Goal: Obtain resource: Obtain resource

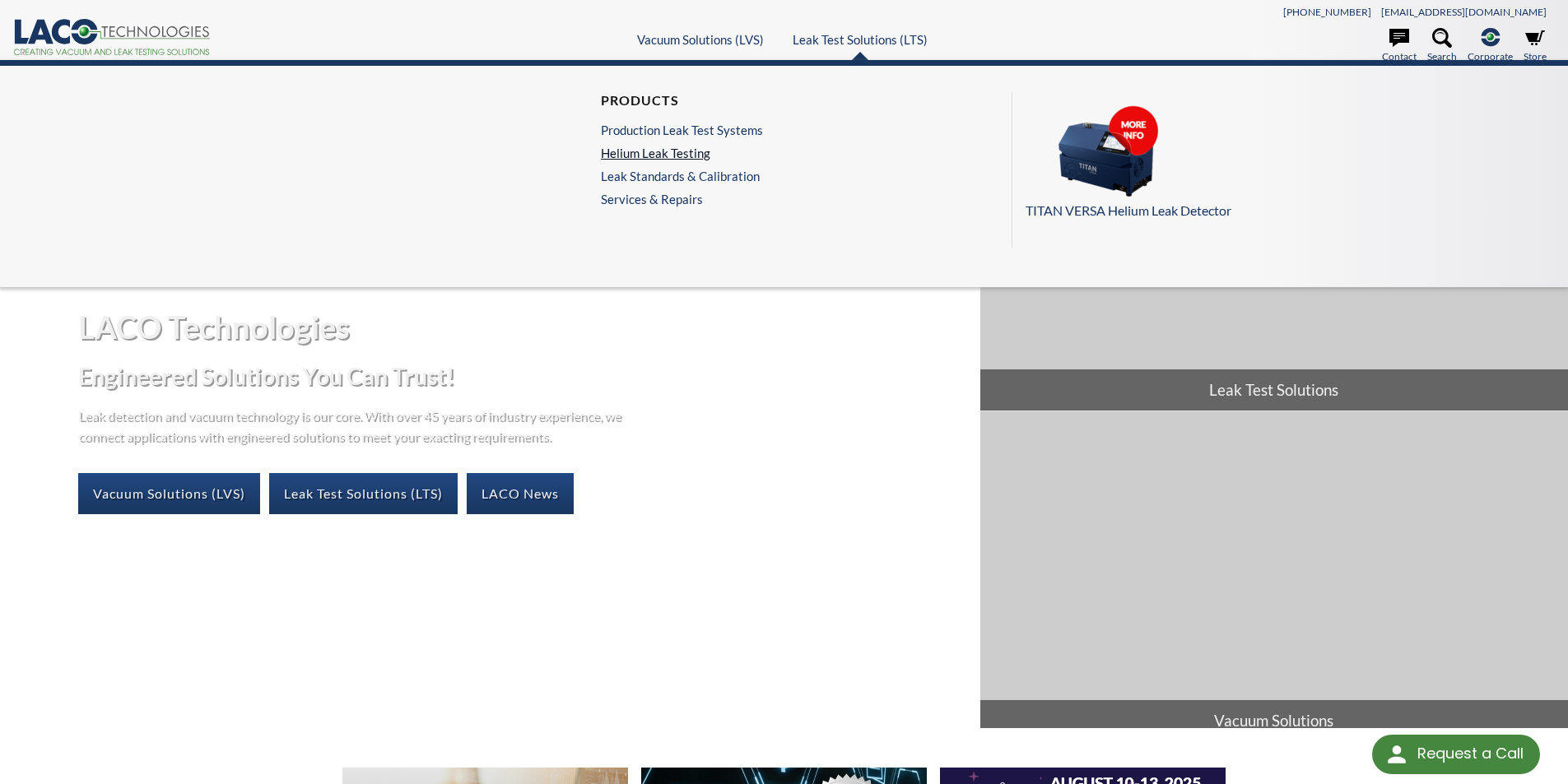
click at [696, 154] on link "Helium Leak Testing" at bounding box center [681, 153] width 162 height 14
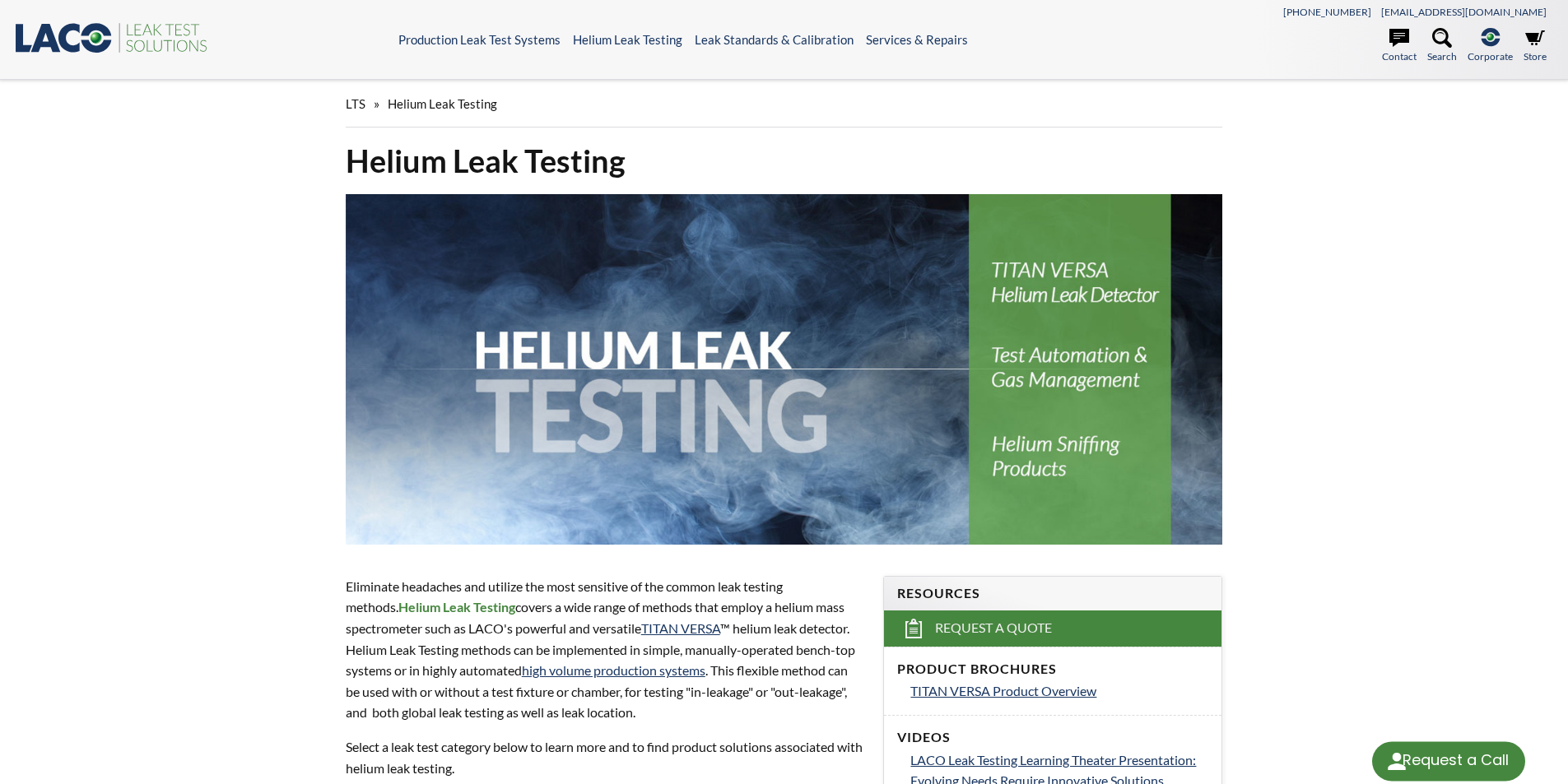
select select "Language Translate Widget"
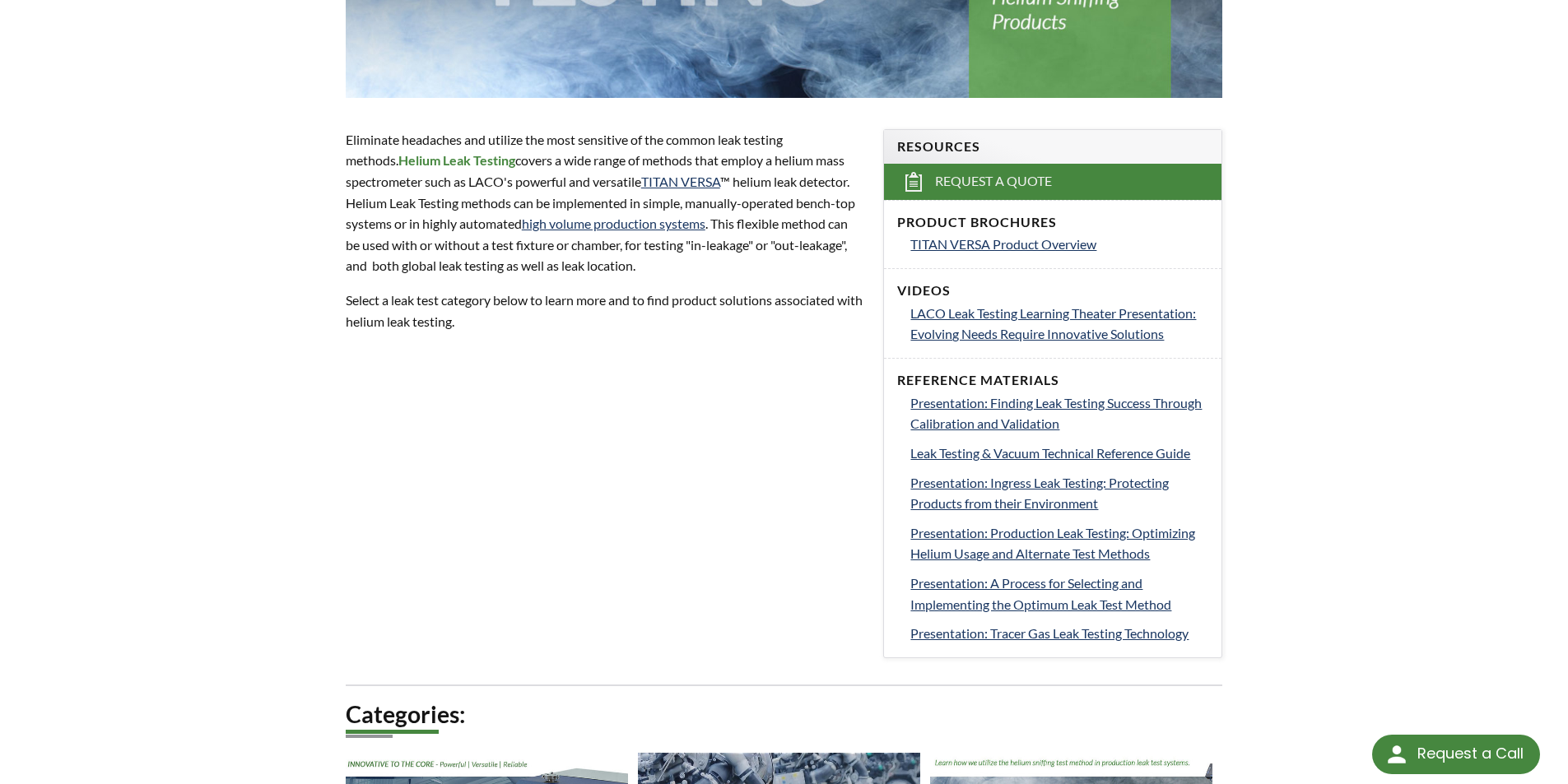
scroll to position [412, 0]
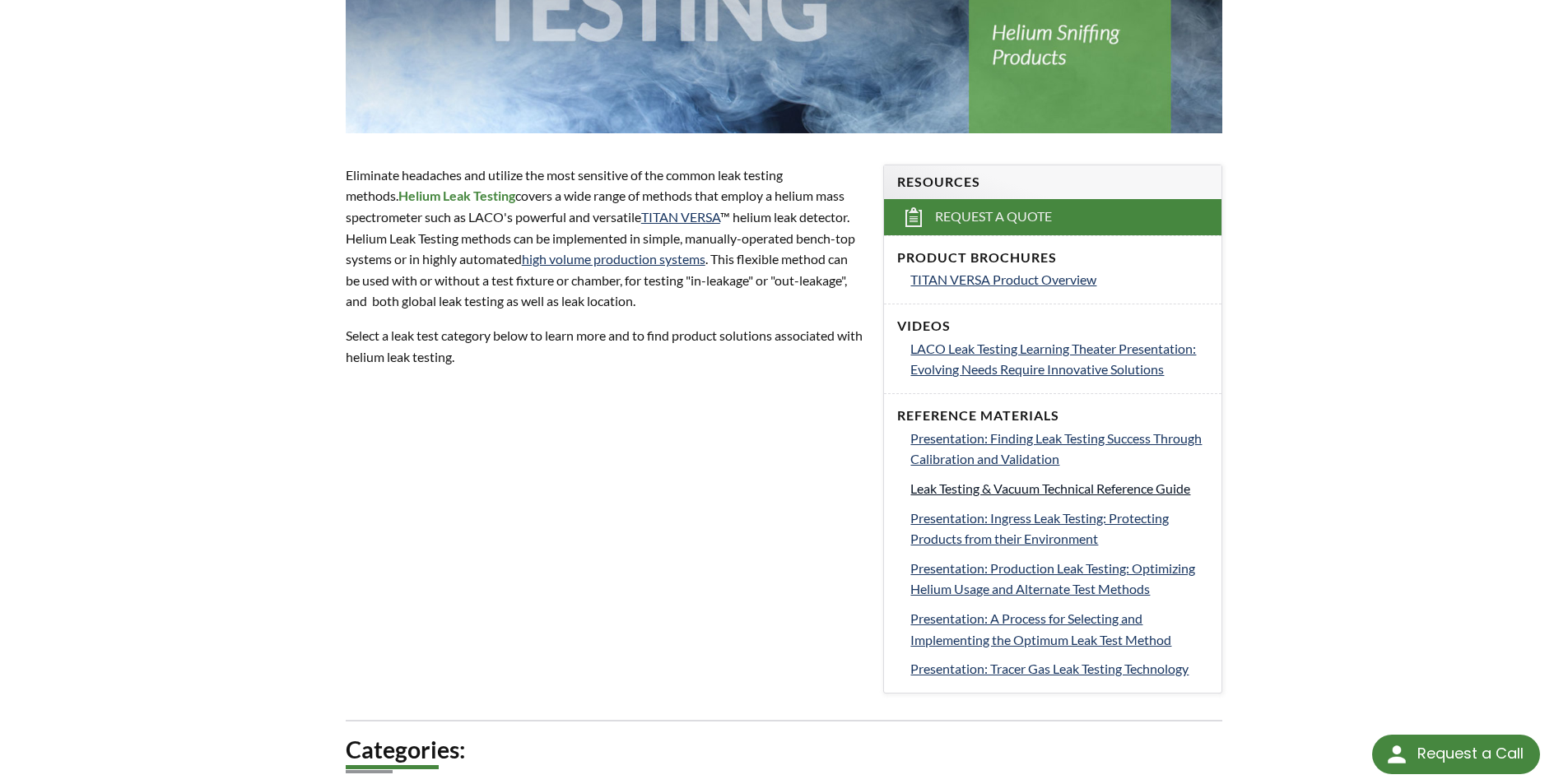
click at [939, 487] on span "Leak Testing & Vacuum Technical Reference Guide" at bounding box center [1051, 488] width 280 height 15
